Goal: Task Accomplishment & Management: Manage account settings

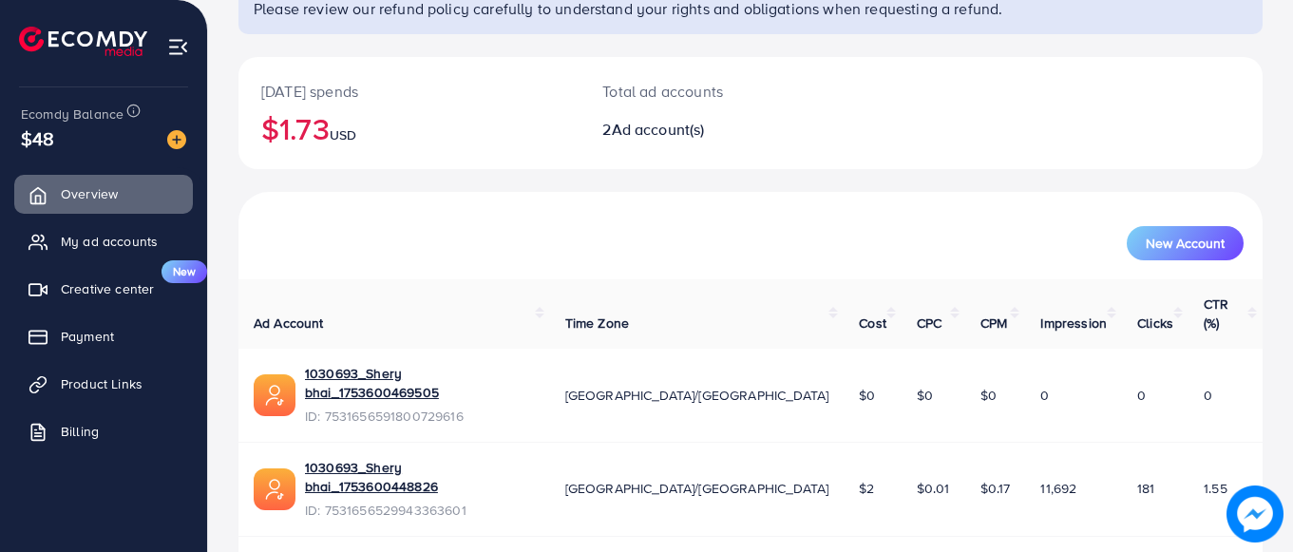
scroll to position [177, 0]
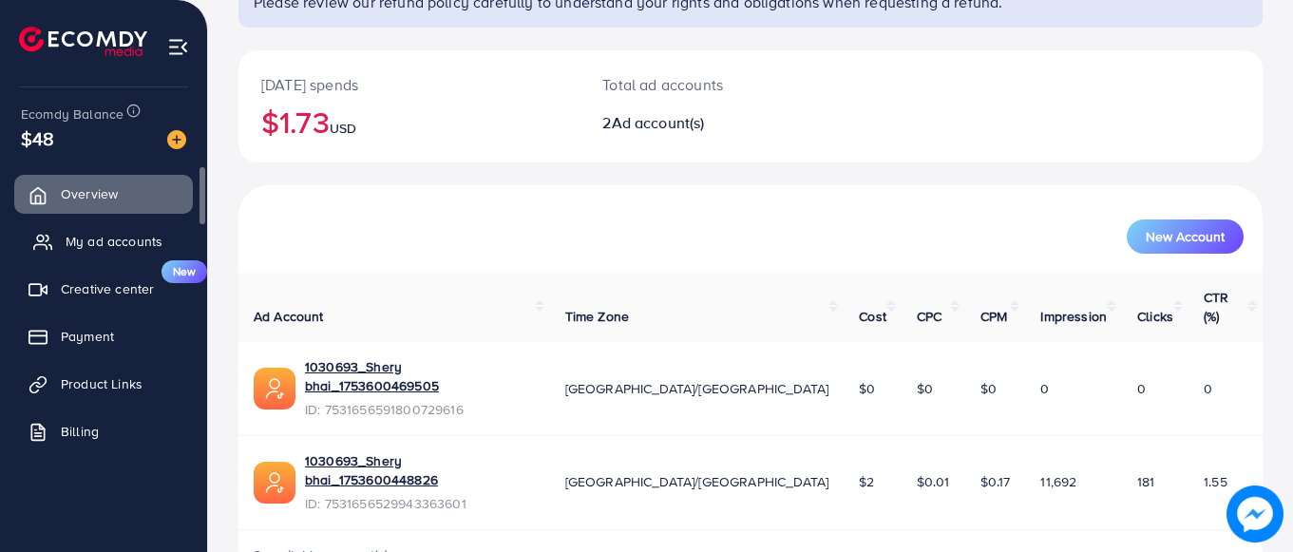
click at [121, 249] on span "My ad accounts" at bounding box center [114, 241] width 97 height 19
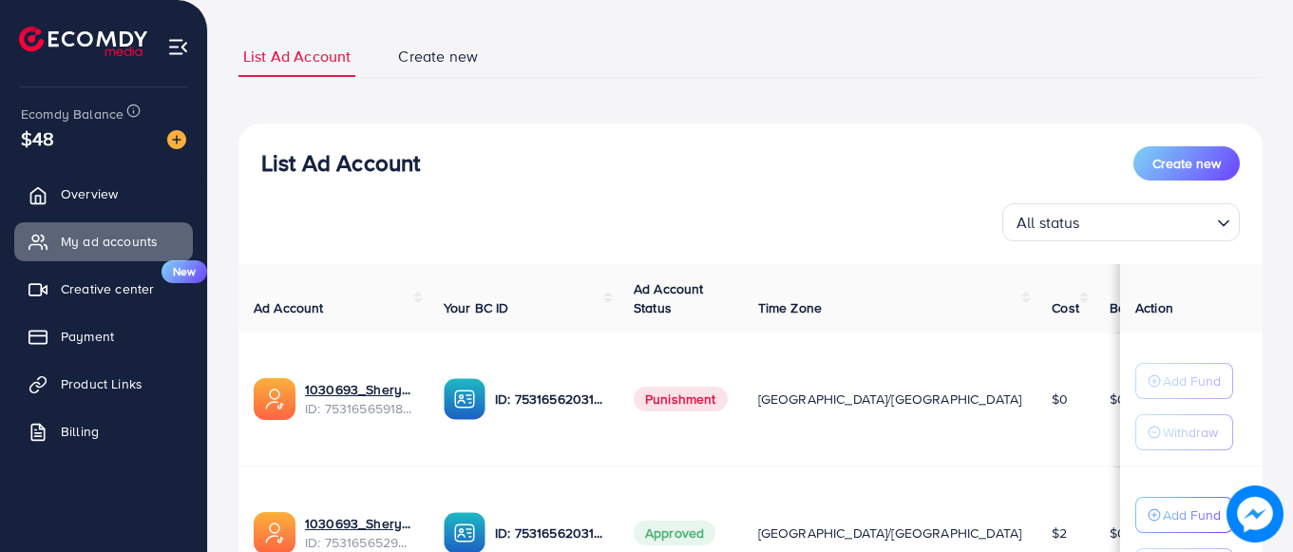
scroll to position [290, 0]
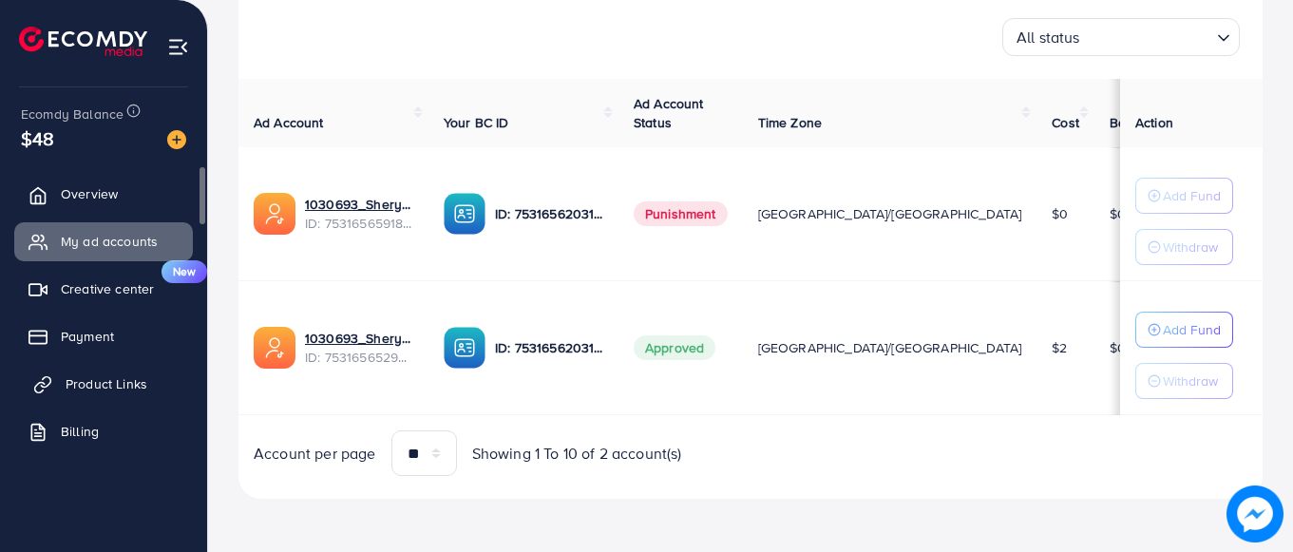
click at [93, 378] on span "Product Links" at bounding box center [107, 383] width 82 height 19
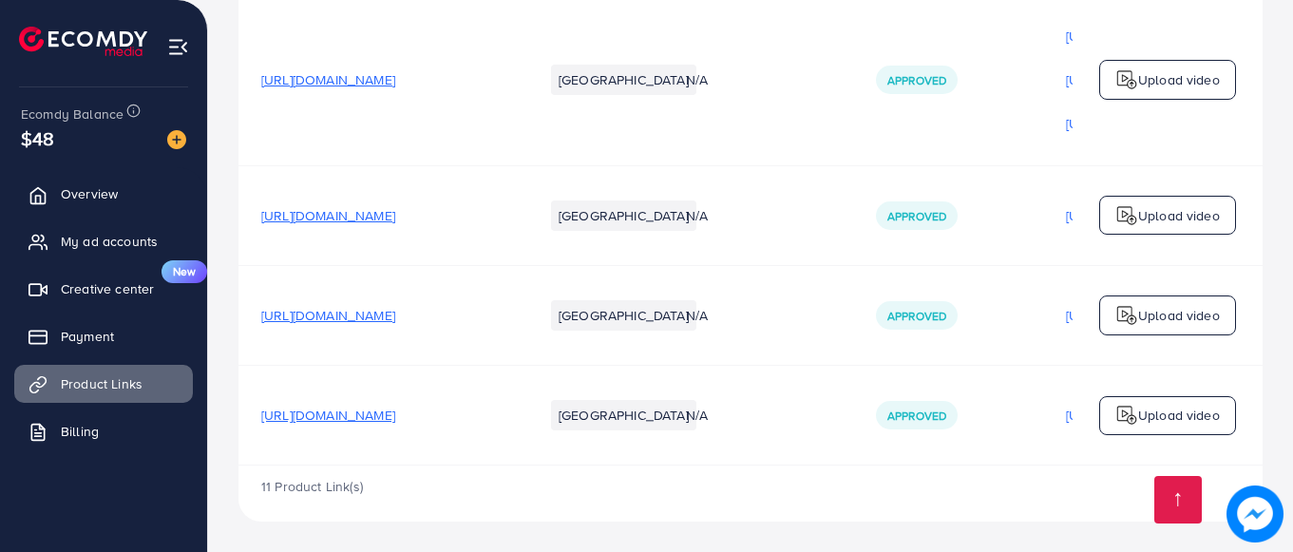
scroll to position [0, 481]
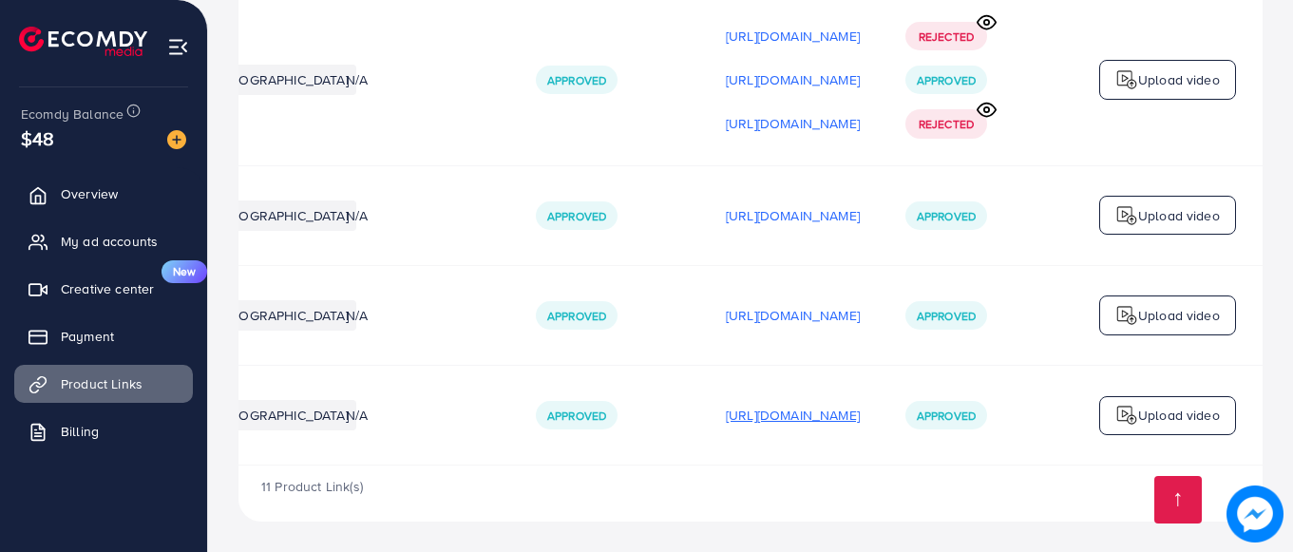
click at [768, 411] on p "[URL][DOMAIN_NAME]" at bounding box center [793, 415] width 134 height 23
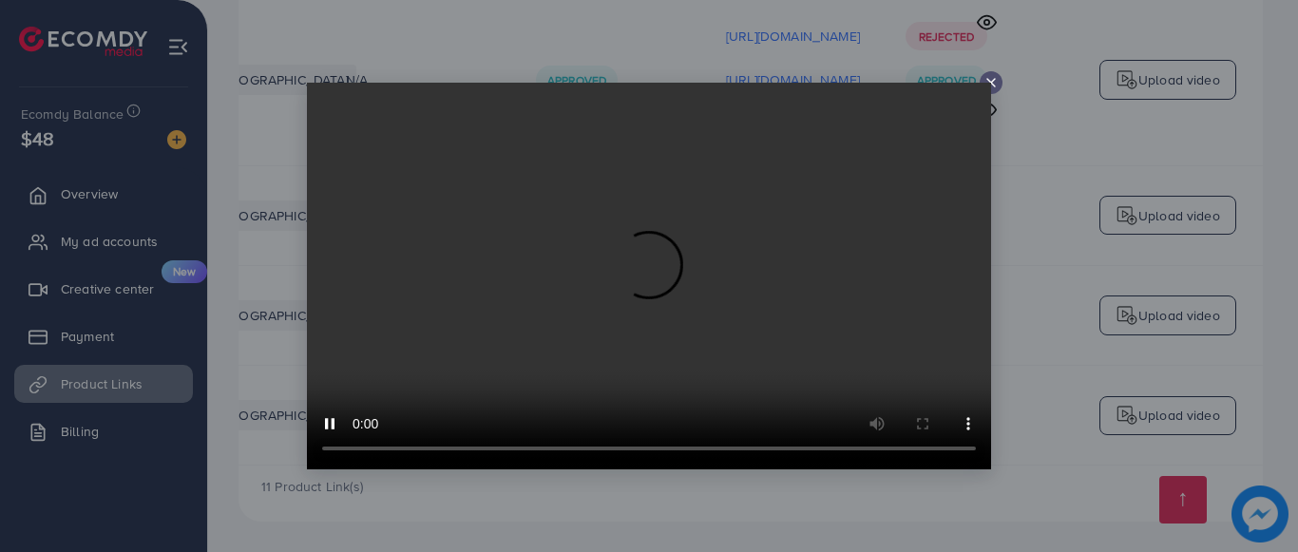
click at [1000, 76] on div at bounding box center [991, 82] width 23 height 23
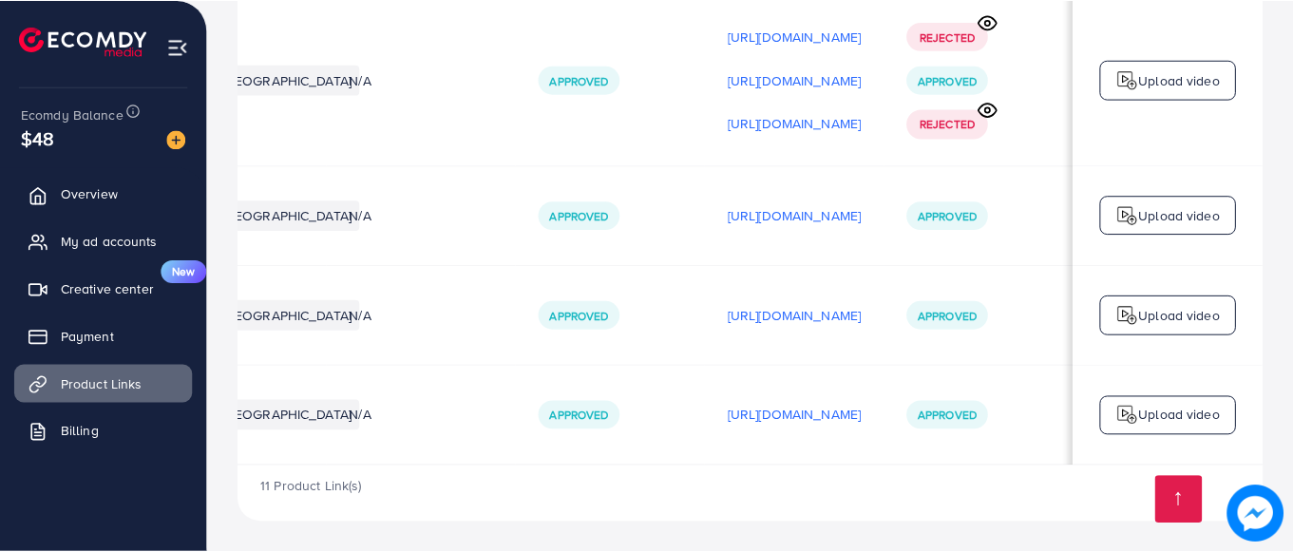
scroll to position [0, 476]
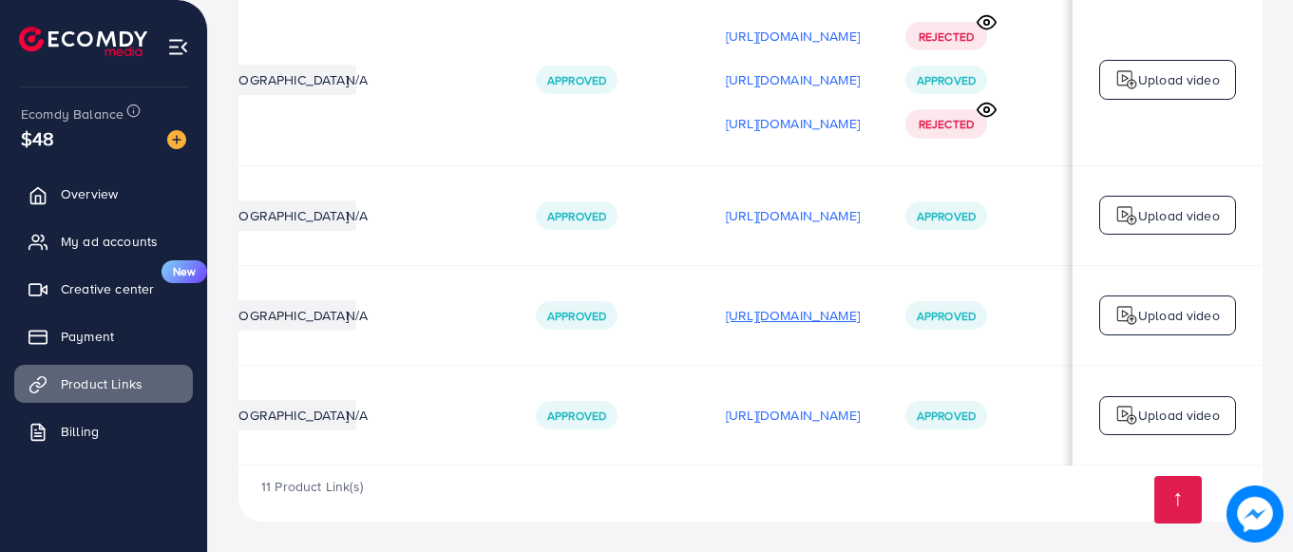
click at [792, 304] on p "[URL][DOMAIN_NAME]" at bounding box center [793, 315] width 134 height 23
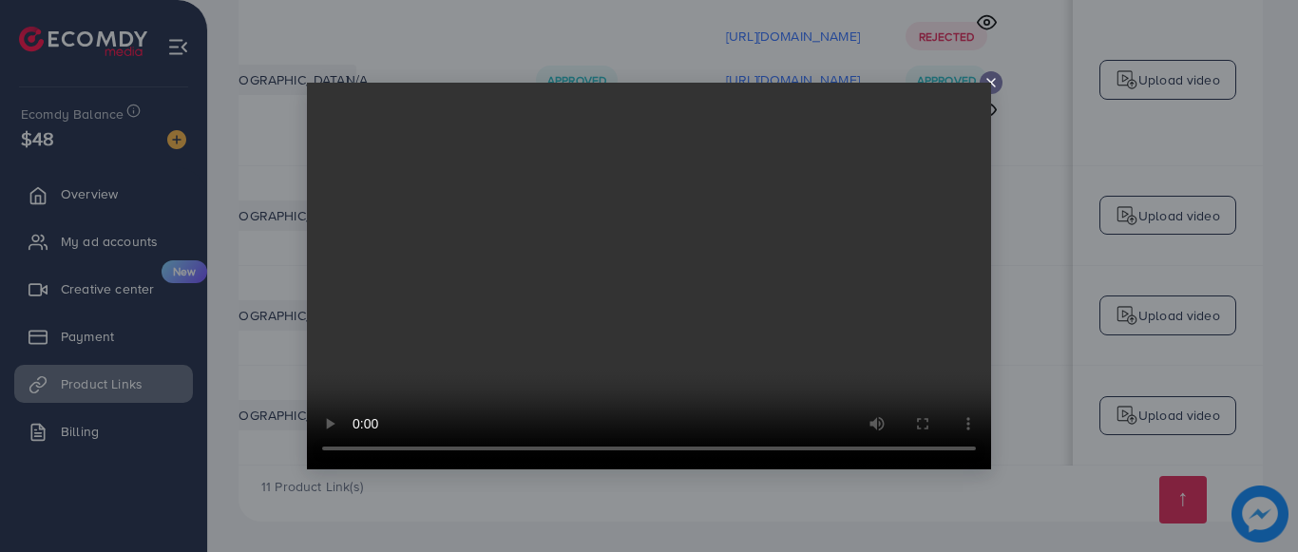
click at [995, 80] on icon at bounding box center [990, 82] width 15 height 15
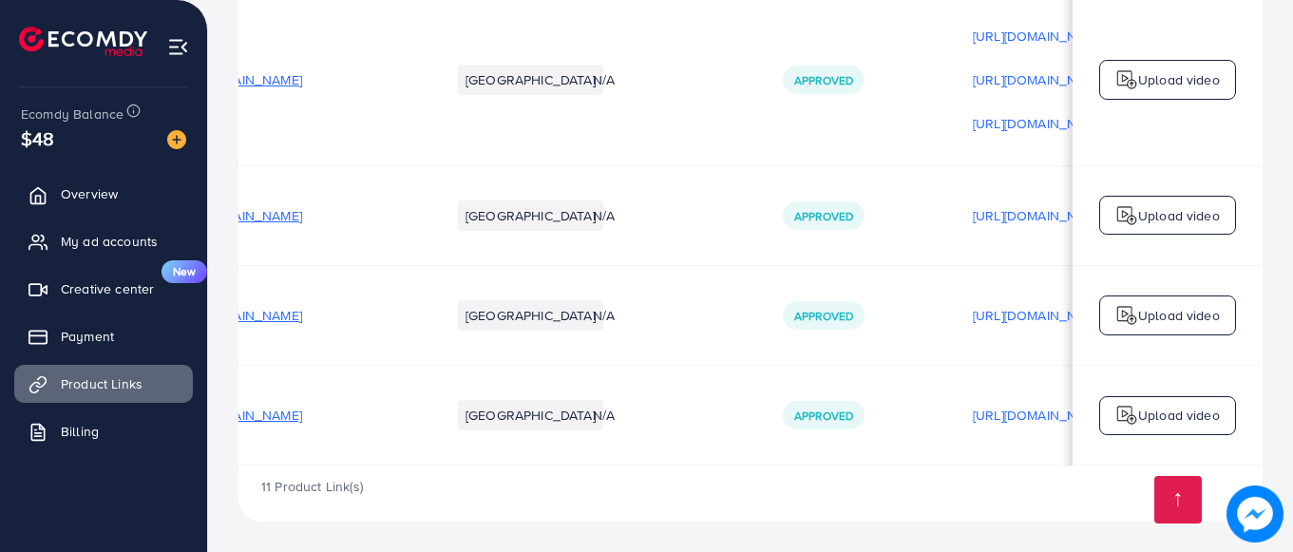
scroll to position [0, 0]
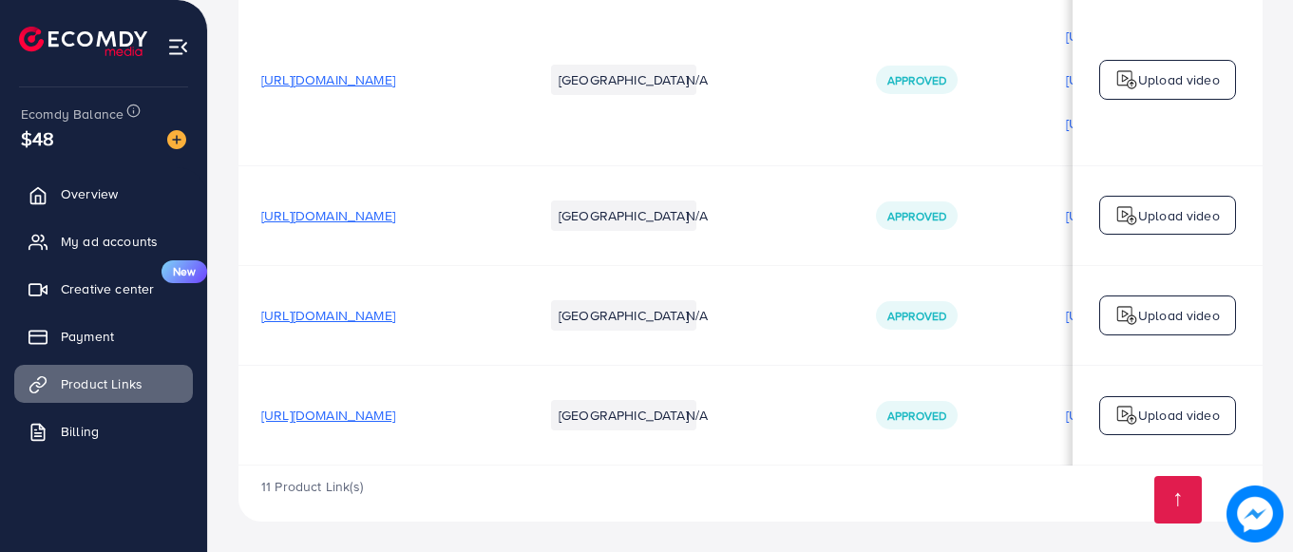
click at [395, 309] on span "[URL][DOMAIN_NAME]" at bounding box center [328, 315] width 134 height 19
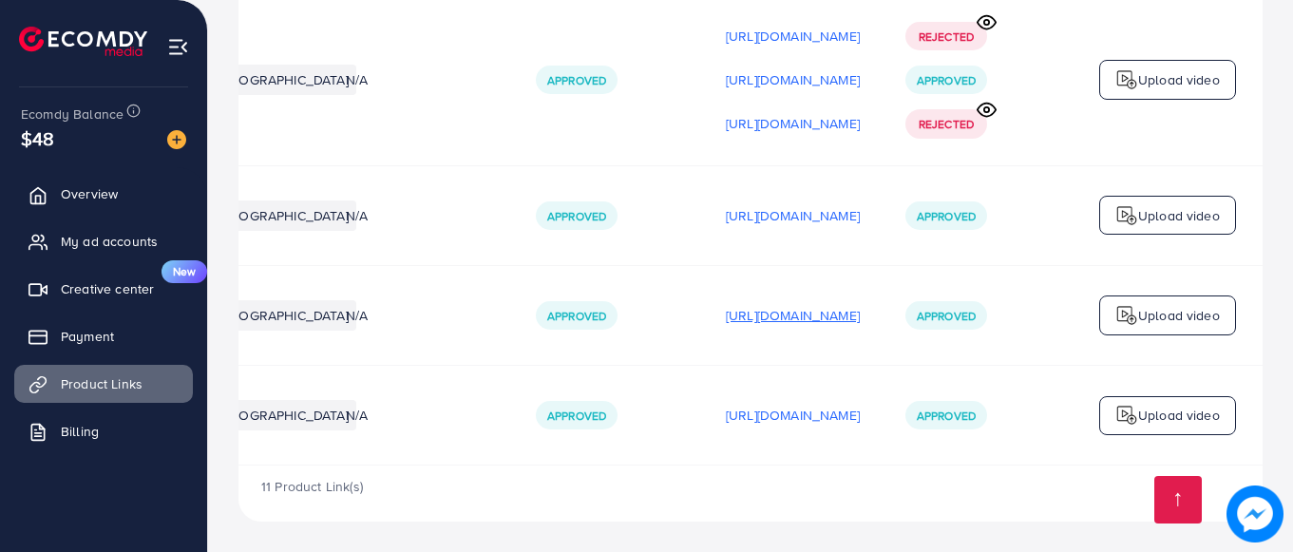
click at [726, 319] on p "[URL][DOMAIN_NAME]" at bounding box center [793, 315] width 134 height 23
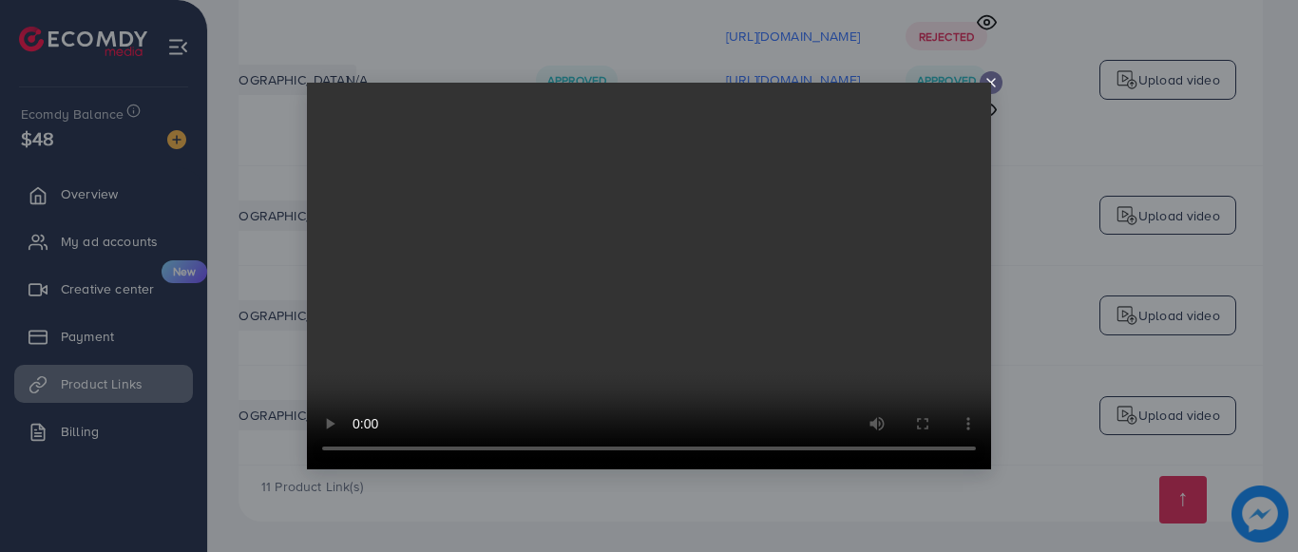
click at [992, 81] on icon at bounding box center [990, 82] width 15 height 15
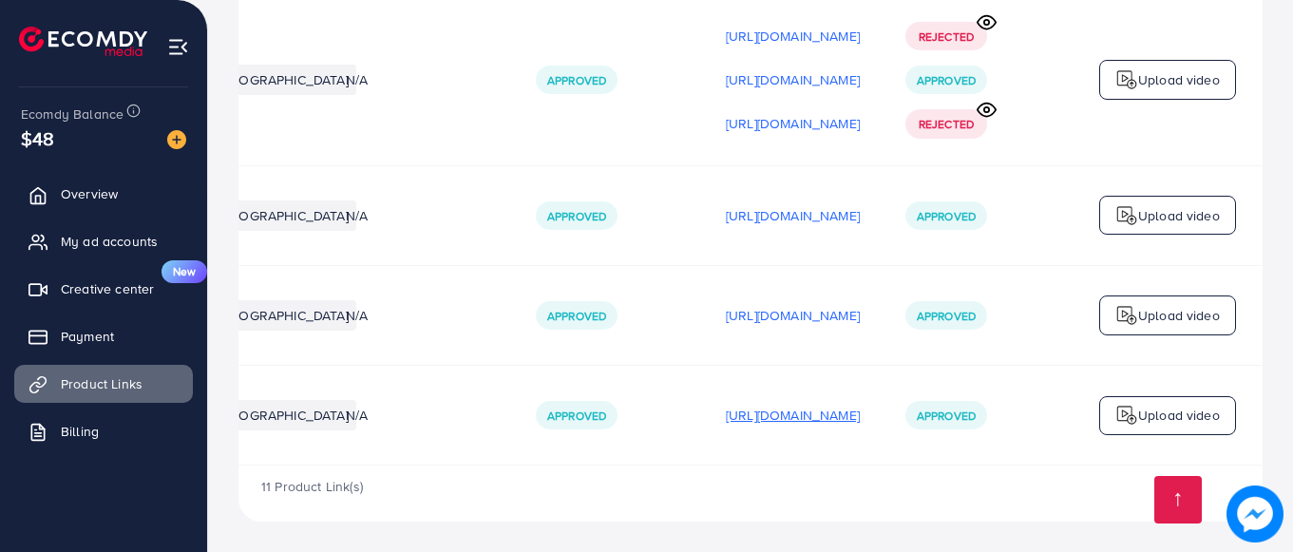
click at [758, 410] on p "[URL][DOMAIN_NAME]" at bounding box center [793, 415] width 134 height 23
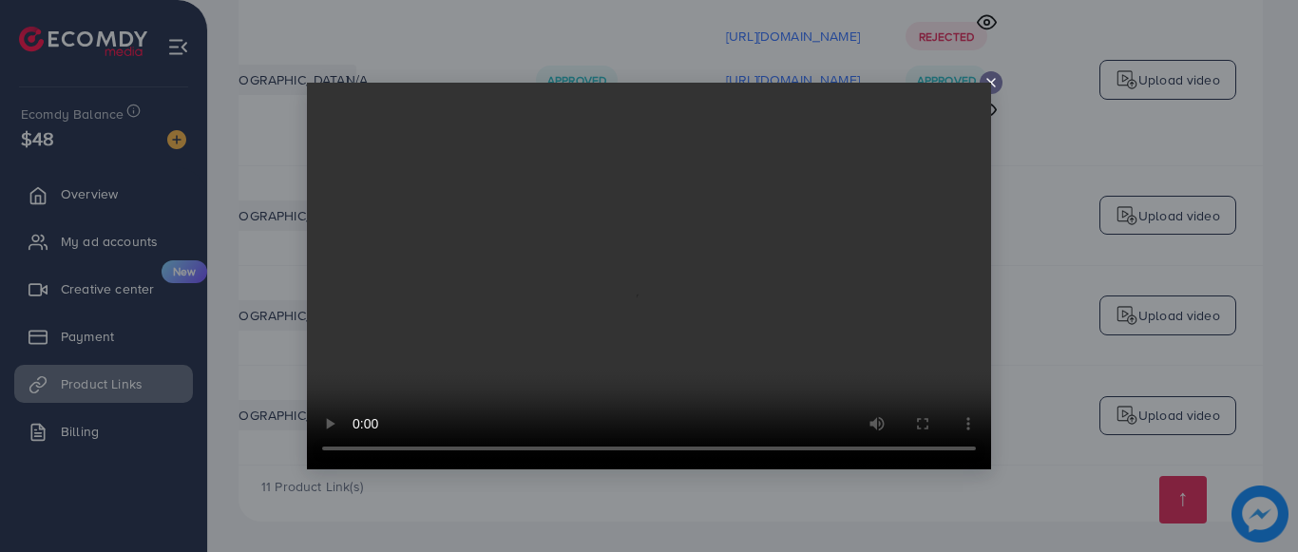
click at [991, 87] on icon at bounding box center [990, 82] width 15 height 15
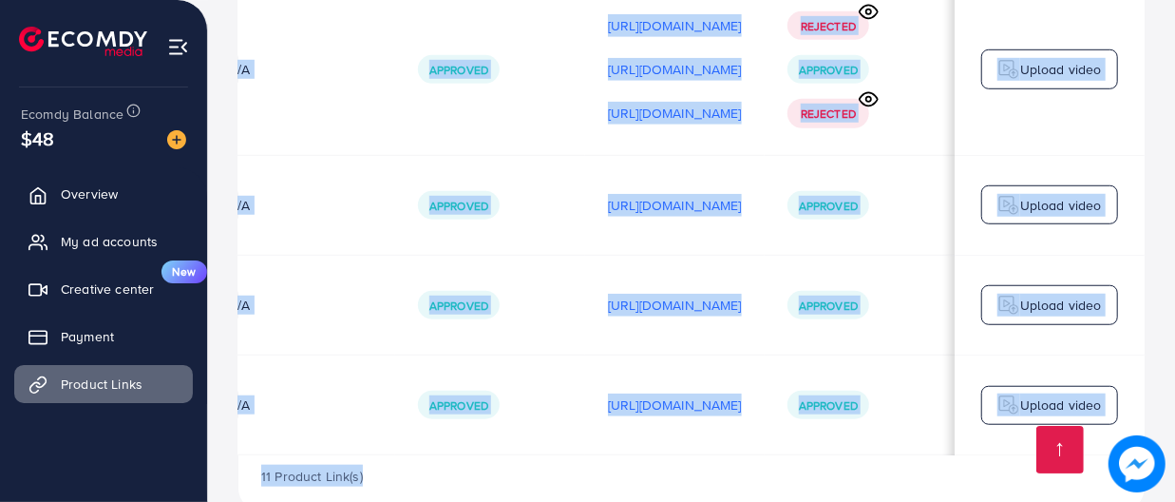
scroll to position [0, 475]
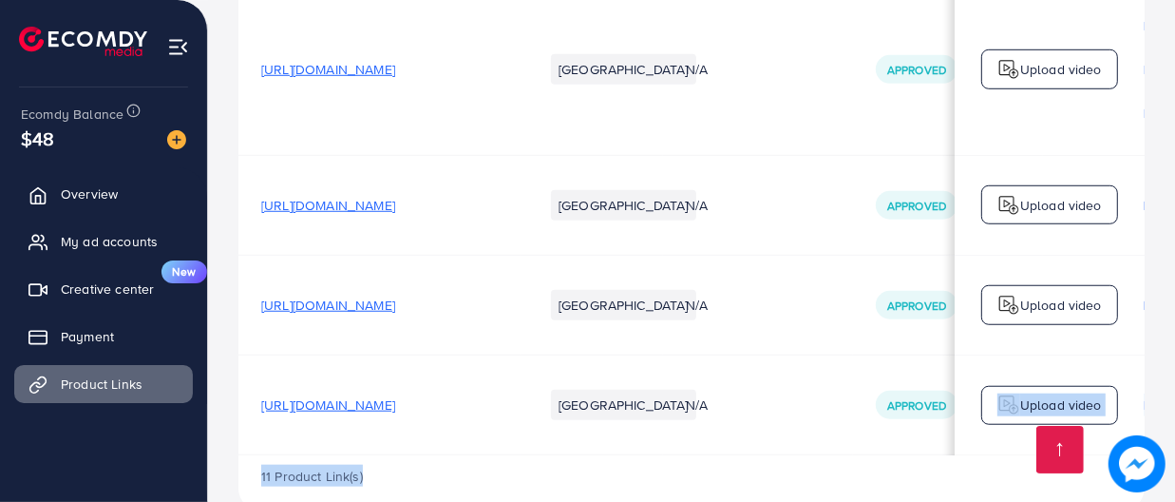
click at [395, 314] on span "[URL][DOMAIN_NAME]" at bounding box center [328, 304] width 134 height 19
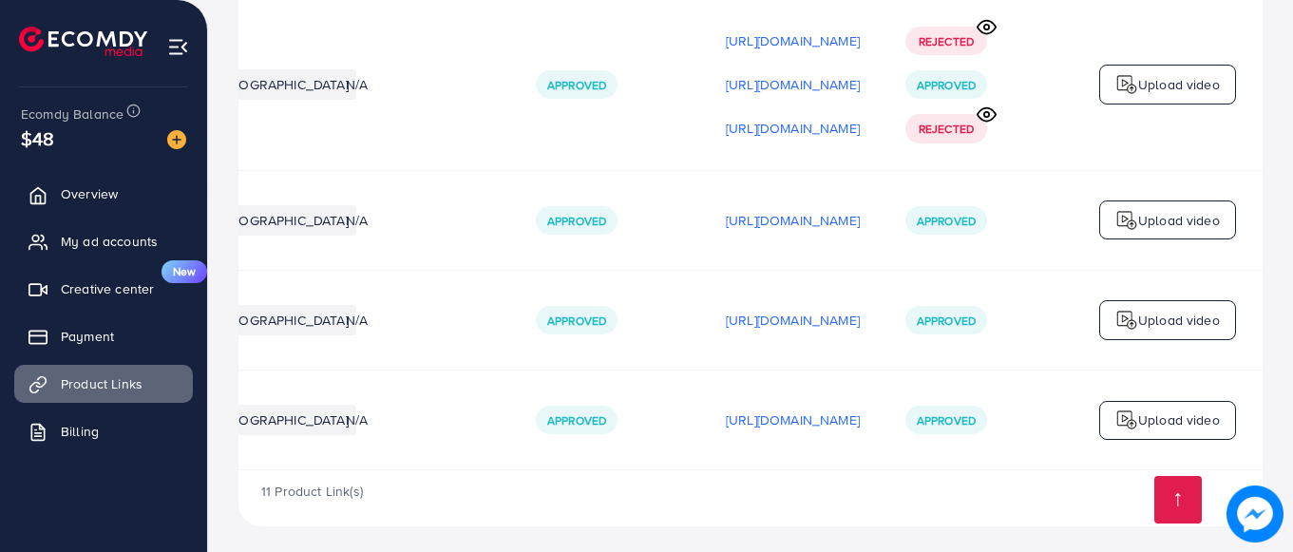
scroll to position [998, 0]
